Goal: Check status: Check status

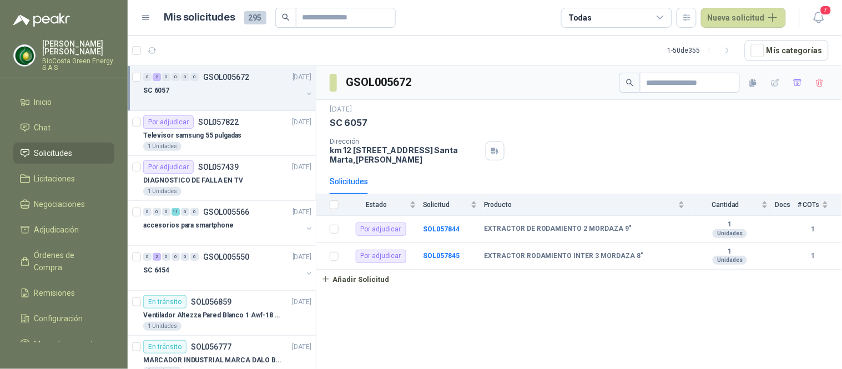
click at [218, 87] on div "SC 6057" at bounding box center [222, 90] width 159 height 13
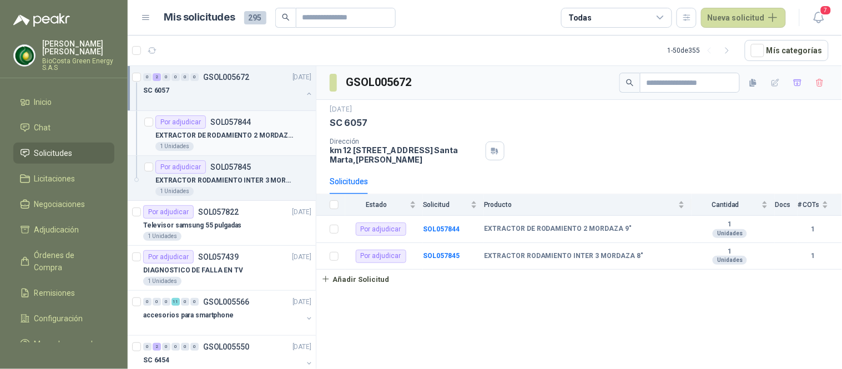
click at [222, 149] on div "1 Unidades" at bounding box center [233, 146] width 156 height 9
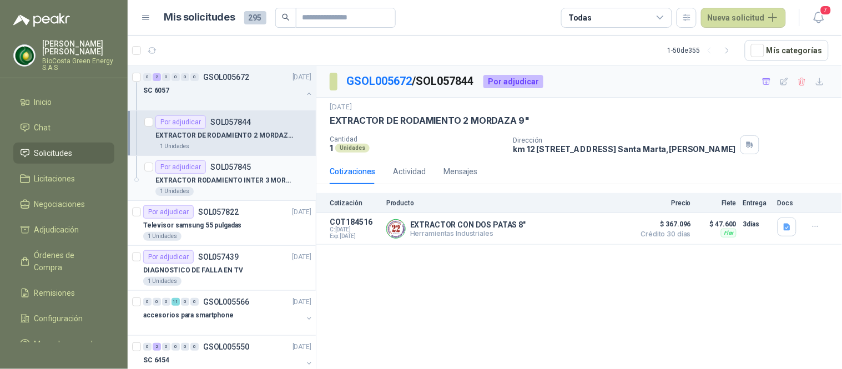
click at [226, 181] on p "EXTRACTOR RODAMIENTO INTER 3 MORDAZA 8"" at bounding box center [224, 180] width 138 height 11
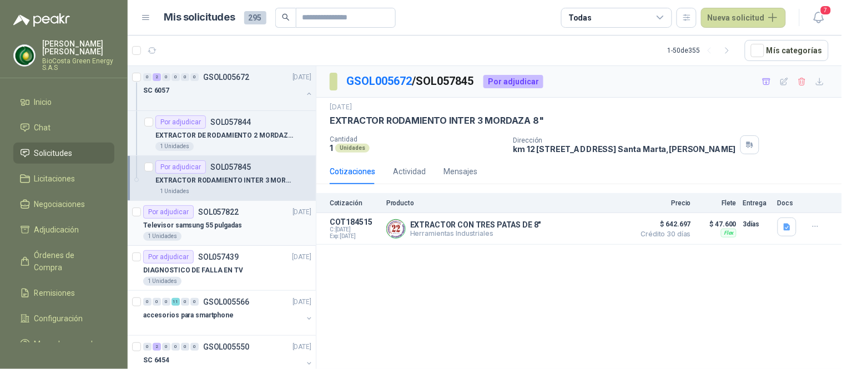
click at [247, 219] on div "Televisor samsung 55 pulgadas" at bounding box center [227, 225] width 168 height 13
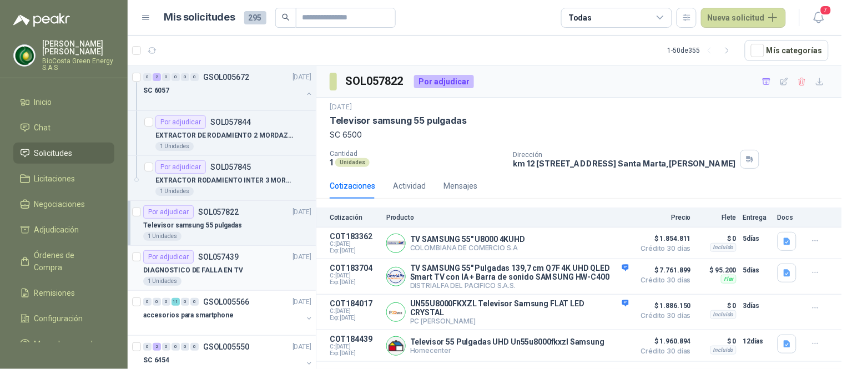
click at [211, 261] on div "Por adjudicar SOL057439" at bounding box center [190, 256] width 95 height 13
